Goal: Find contact information: Find contact information

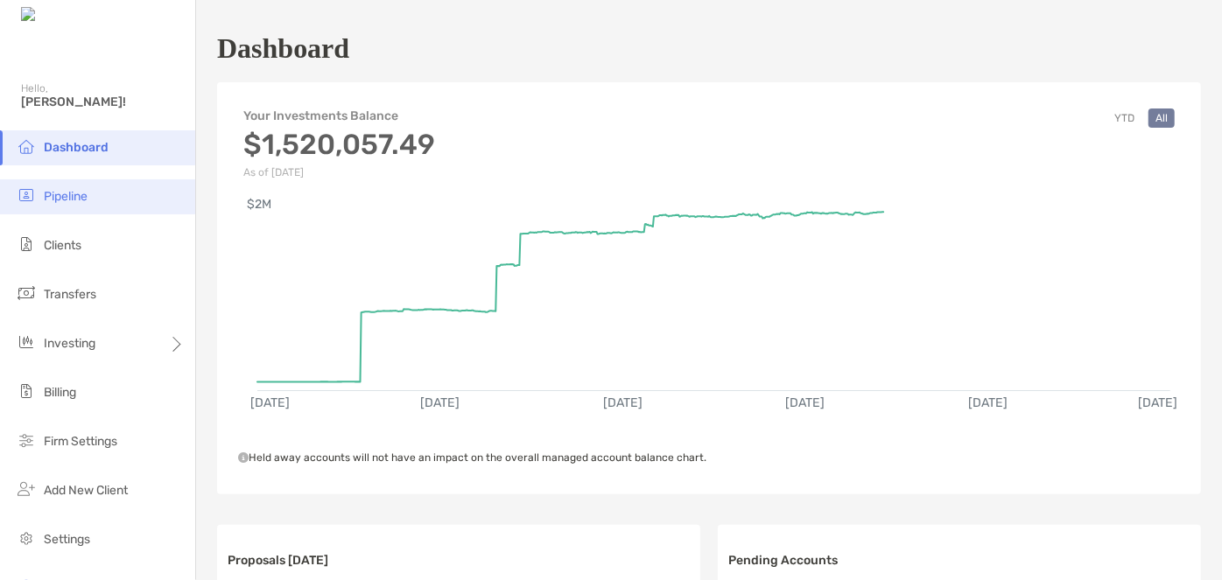
click at [68, 203] on span "Pipeline" at bounding box center [66, 196] width 44 height 15
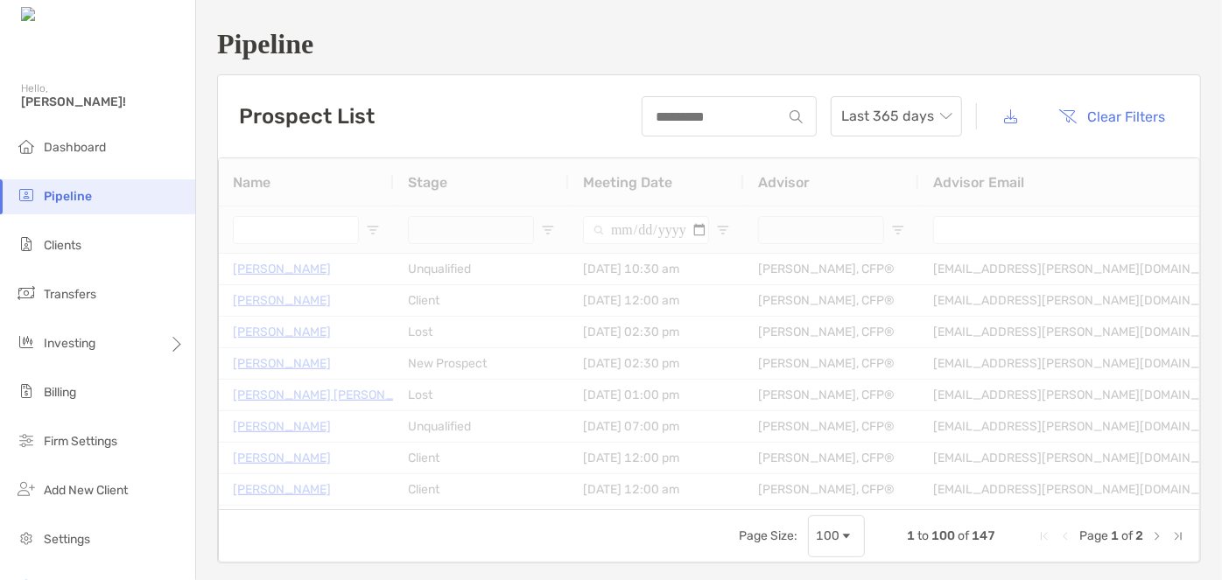
type input "*"
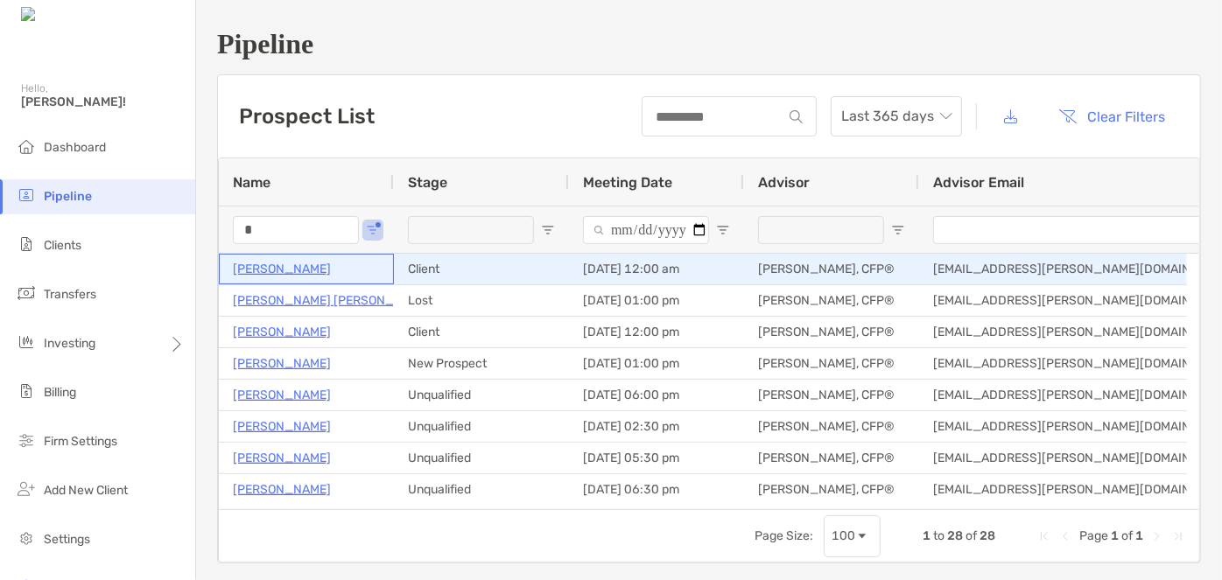
click at [303, 269] on p "[PERSON_NAME]" at bounding box center [282, 269] width 98 height 22
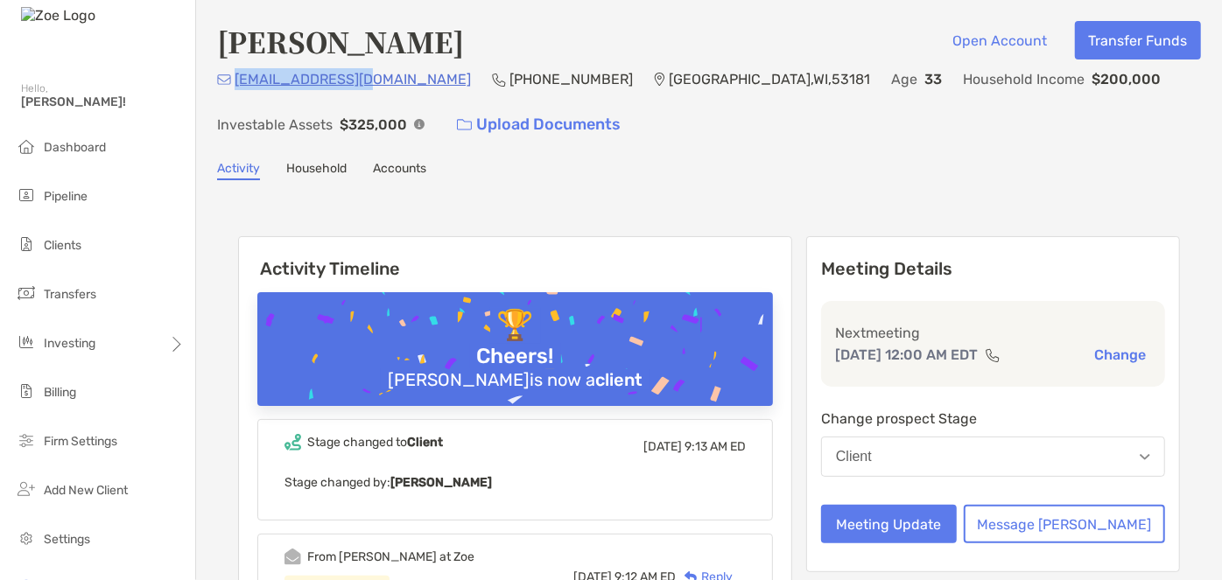
drag, startPoint x: 369, startPoint y: 82, endPoint x: 237, endPoint y: 82, distance: 132.1
click at [237, 82] on div "[EMAIL_ADDRESS][DOMAIN_NAME] (817) 559-[GEOGRAPHIC_DATA] Age [DEMOGRAPHIC_DATA]…" at bounding box center [709, 105] width 984 height 75
copy p "[EMAIL_ADDRESS][DOMAIN_NAME]"
